Goal: Navigation & Orientation: Understand site structure

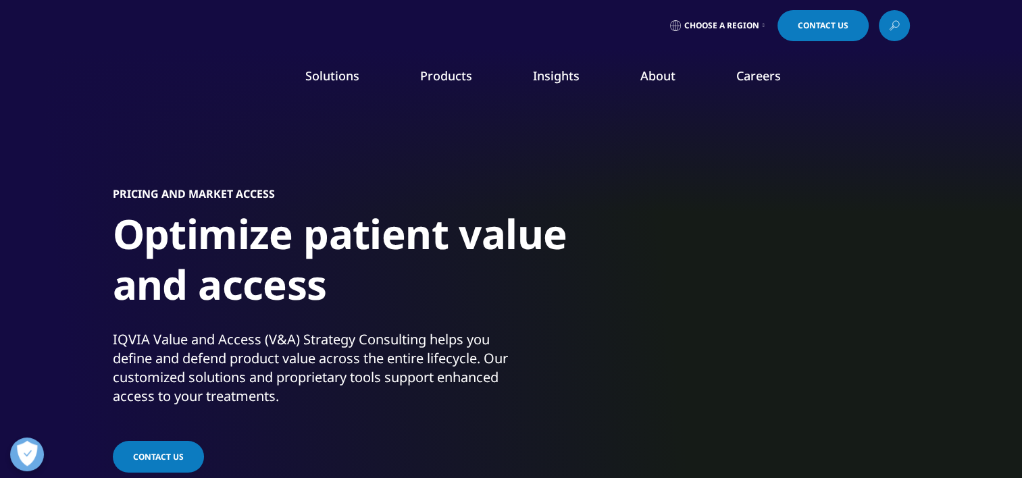
click at [77, 193] on link "Our Company" at bounding box center [142, 194] width 230 height 15
